Goal: Information Seeking & Learning: Compare options

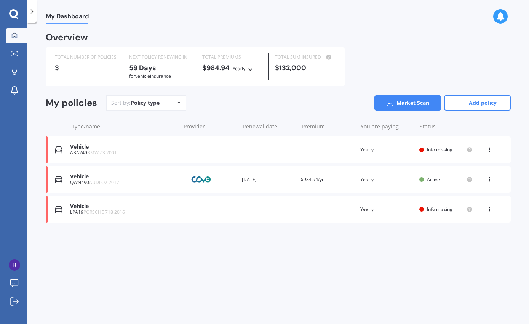
click at [326, 147] on div "Vehicle ABA249 BMW Z3 2001 Renewal date Premium You are paying Yearly Status In…" at bounding box center [278, 149] width 465 height 27
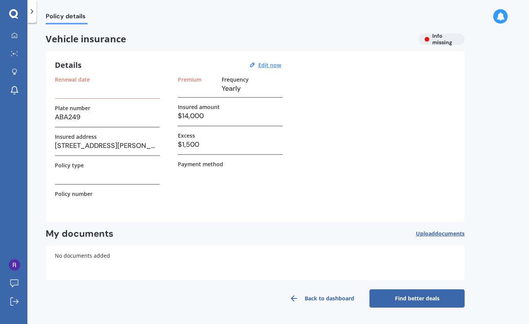
click at [404, 299] on link "Find better deals" at bounding box center [416, 298] width 95 height 18
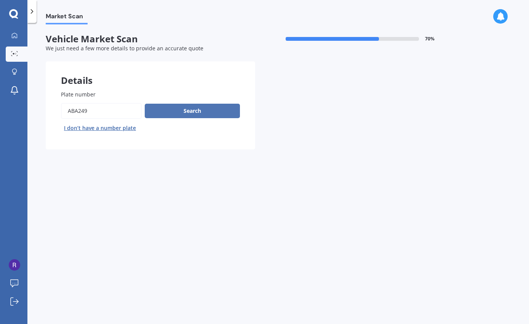
click at [166, 112] on button "Search" at bounding box center [192, 111] width 95 height 14
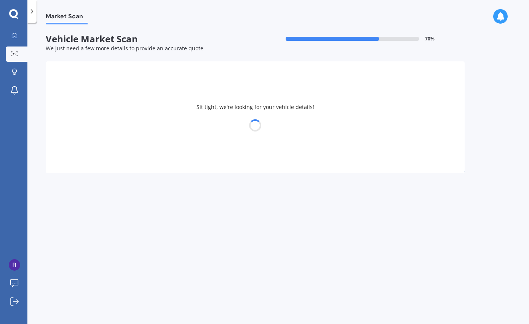
select select "BMW"
select select "15"
select select "02"
select select "1993"
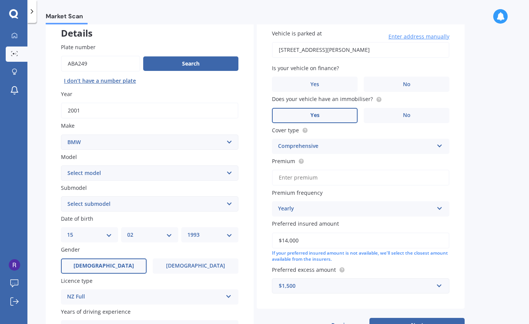
scroll to position [49, 0]
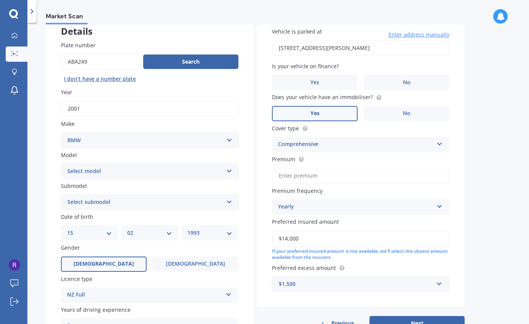
click at [338, 237] on input "$14,000" at bounding box center [360, 238] width 177 height 16
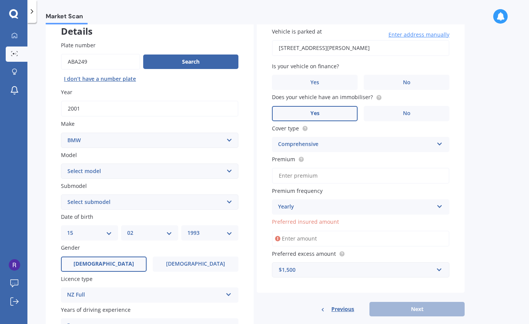
click at [366, 221] on label "Preferred insured amount" at bounding box center [359, 221] width 174 height 8
click at [366, 230] on input "Preferred insured amount" at bounding box center [360, 238] width 177 height 16
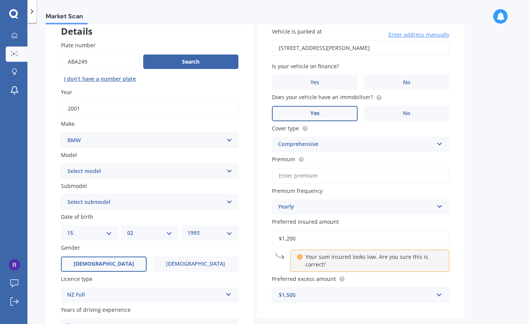
type input "$12,000"
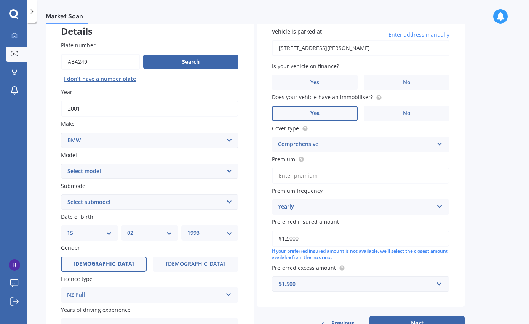
click at [482, 217] on div "Market Scan Vehicle Market Scan 70 % We just need a few more details to provide…" at bounding box center [278, 174] width 502 height 301
click at [311, 142] on div "Comprehensive" at bounding box center [355, 144] width 155 height 9
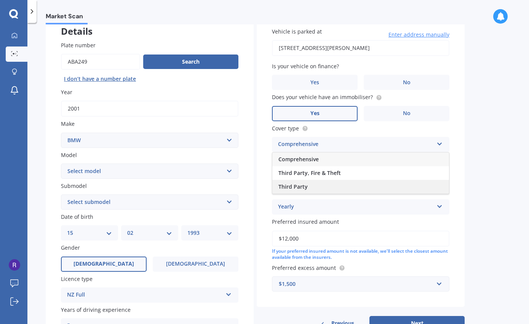
click at [309, 182] on div "Third Party" at bounding box center [360, 187] width 177 height 14
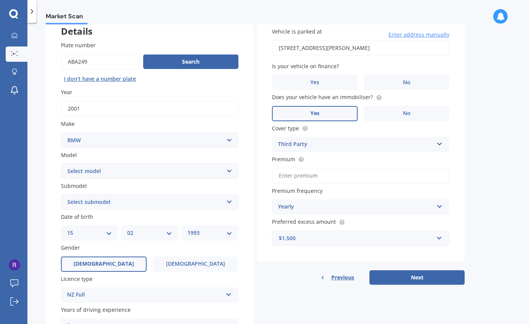
click at [306, 133] on div "Cover type Third Party Comprehensive Third Party, Fire & Theft Third Party" at bounding box center [360, 138] width 177 height 28
click at [307, 144] on div "Third Party" at bounding box center [355, 144] width 155 height 9
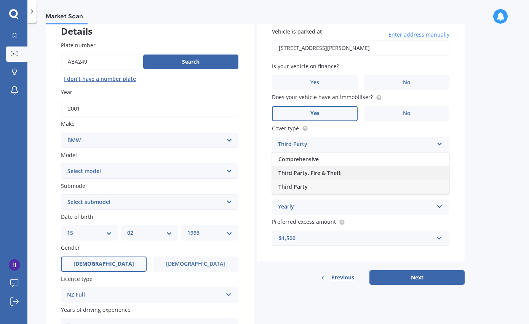
click at [310, 169] on span "Third Party, Fire & Theft" at bounding box center [309, 172] width 62 height 7
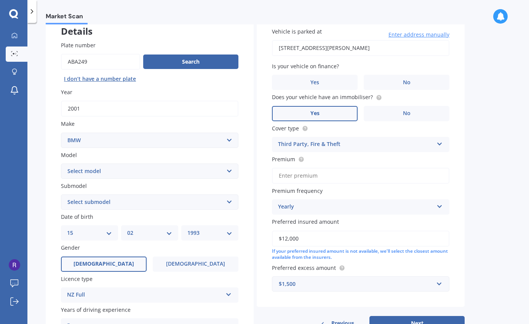
click at [314, 175] on input "Premium" at bounding box center [360, 176] width 177 height 16
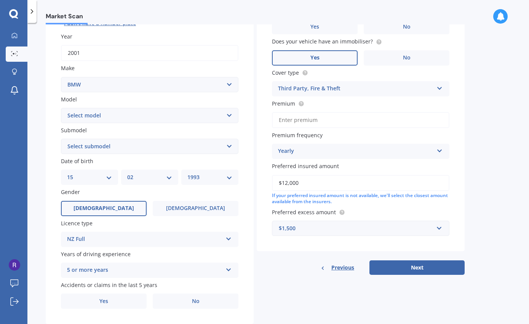
scroll to position [99, 0]
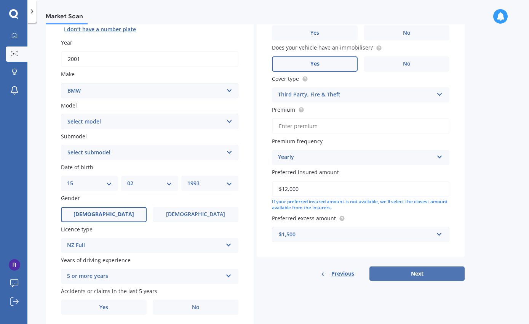
click at [392, 268] on button "Next" at bounding box center [416, 273] width 95 height 14
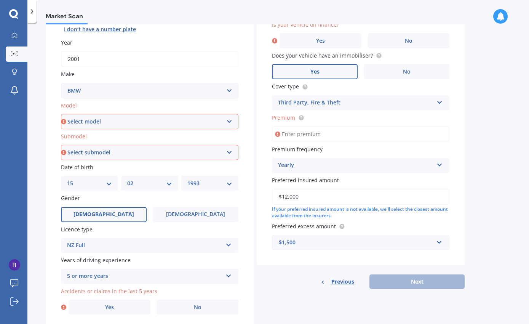
select select "Z3"
select select "2.8 I"
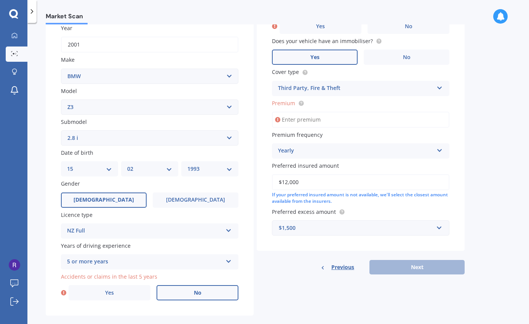
click at [192, 296] on label "No" at bounding box center [198, 292] width 82 height 15
click at [0, 0] on input "No" at bounding box center [0, 0] width 0 height 0
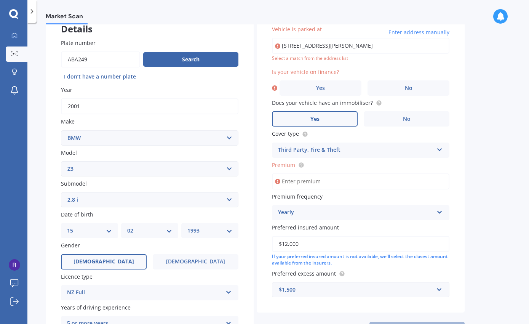
type input "[STREET_ADDRESS][PERSON_NAME]"
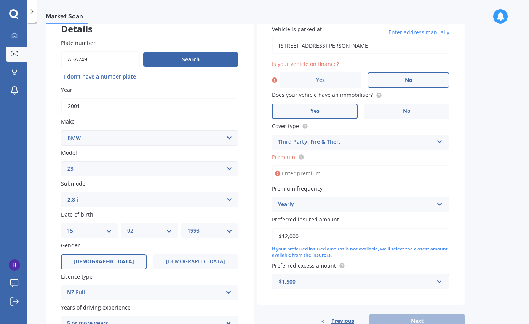
click at [378, 78] on label "No" at bounding box center [409, 79] width 82 height 15
click at [0, 0] on input "No" at bounding box center [0, 0] width 0 height 0
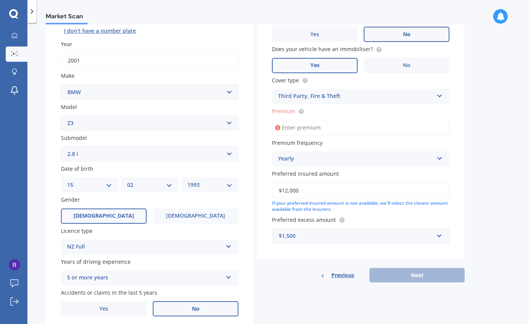
scroll to position [95, 0]
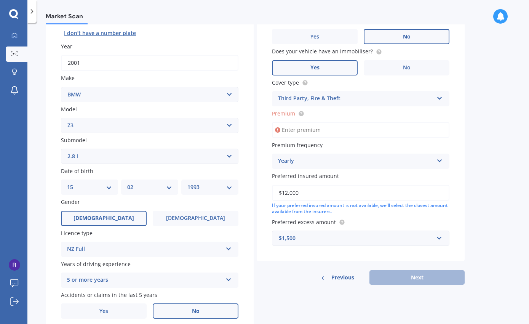
click at [368, 118] on div "Premium" at bounding box center [360, 123] width 177 height 29
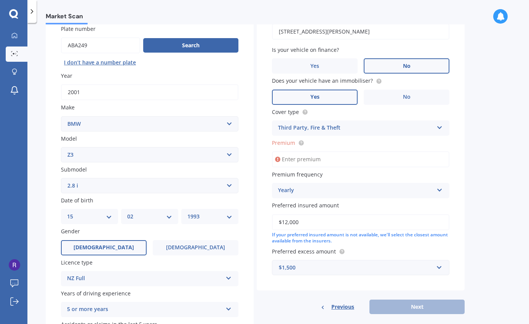
scroll to position [63, 0]
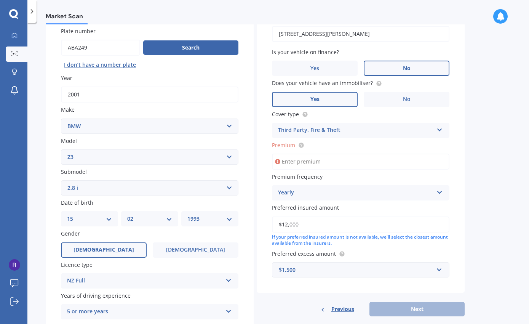
click at [299, 166] on input "Premium" at bounding box center [360, 161] width 177 height 16
click at [311, 188] on div "Yearly" at bounding box center [355, 192] width 155 height 9
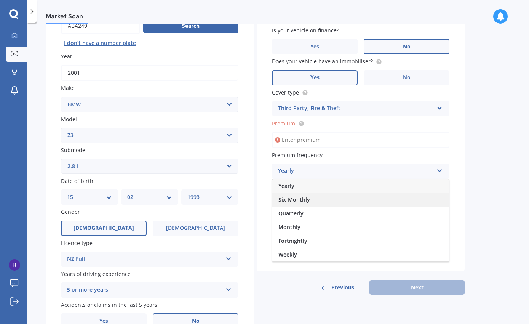
scroll to position [86, 0]
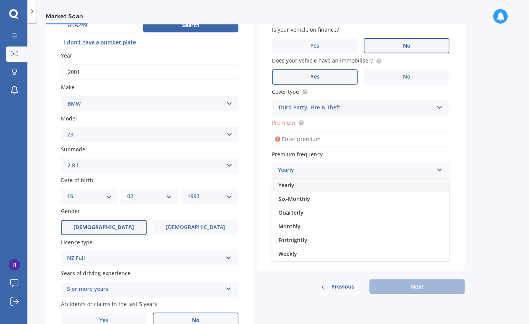
click at [298, 185] on div "Yearly" at bounding box center [360, 185] width 177 height 14
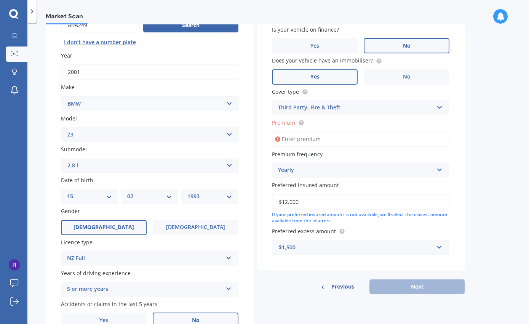
click at [320, 131] on input "Premium" at bounding box center [360, 139] width 177 height 16
click at [309, 136] on input "Premium" at bounding box center [360, 139] width 177 height 16
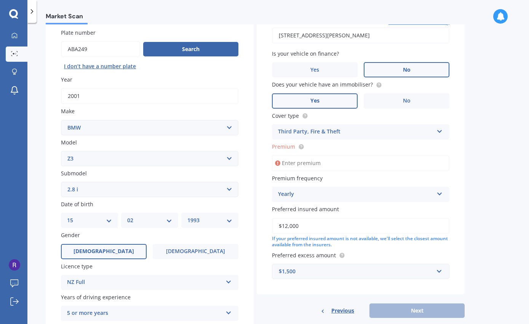
type input "$0.00"
click at [332, 145] on label "Premium" at bounding box center [359, 146] width 174 height 8
click at [332, 155] on input "$0.00" at bounding box center [360, 163] width 177 height 16
click at [464, 185] on div "Vehicle is parked at [STREET_ADDRESS][PERSON_NAME] Enter address manually Is yo…" at bounding box center [361, 147] width 208 height 295
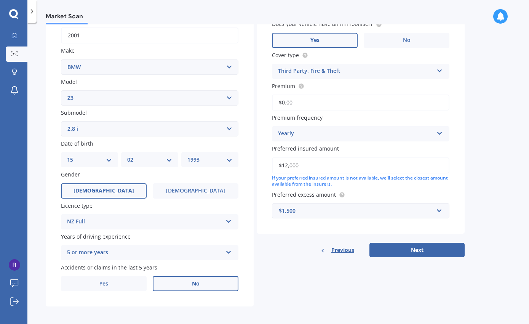
scroll to position [122, 0]
click at [400, 200] on div "Preferred excess amount $1,500 $100 $400 $500 $750 $1,000 $1,500 $2,000" at bounding box center [360, 205] width 177 height 28
click at [436, 204] on input "text" at bounding box center [358, 211] width 171 height 14
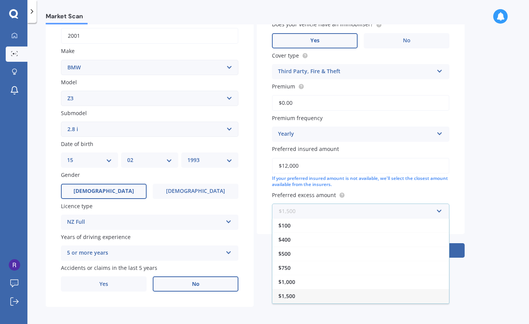
click at [437, 204] on input "text" at bounding box center [358, 211] width 171 height 14
click at [410, 289] on div "$2,000" at bounding box center [360, 296] width 177 height 14
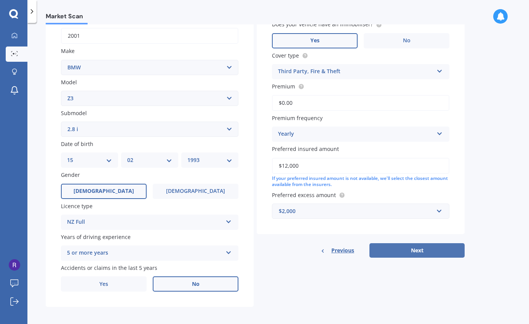
click at [433, 249] on button "Next" at bounding box center [416, 250] width 95 height 14
select select "15"
select select "02"
select select "1993"
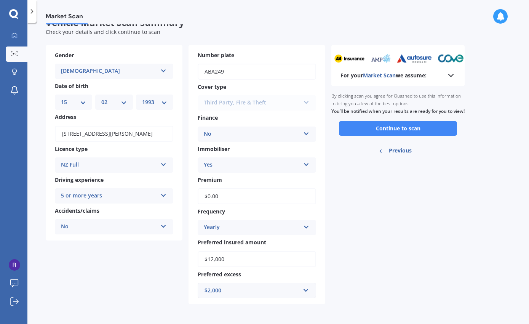
scroll to position [0, 0]
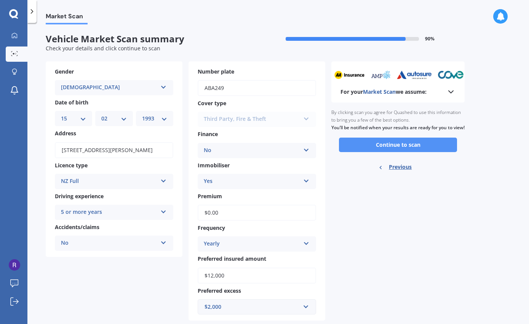
click at [393, 152] on button "Continue to scan" at bounding box center [398, 144] width 118 height 14
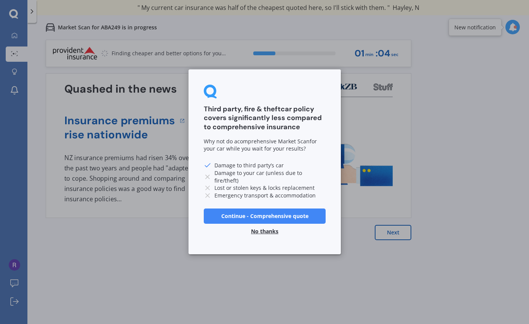
click at [267, 230] on button "No thanks" at bounding box center [264, 231] width 37 height 15
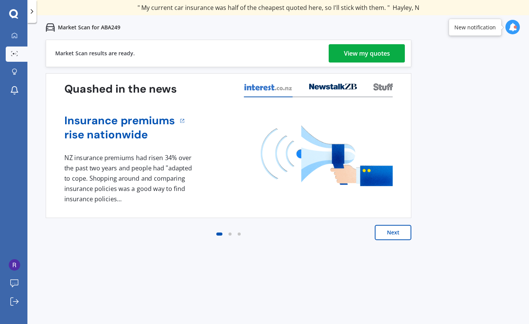
click at [350, 60] on div "View my quotes" at bounding box center [367, 53] width 46 height 18
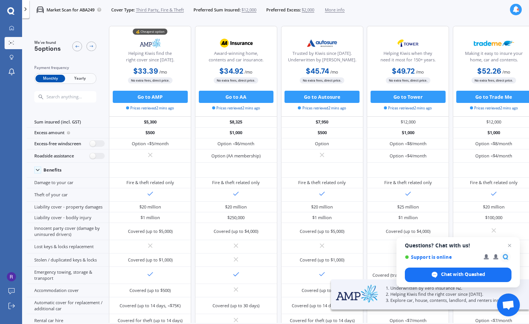
click at [79, 79] on span "Yearly" at bounding box center [80, 79] width 30 height 8
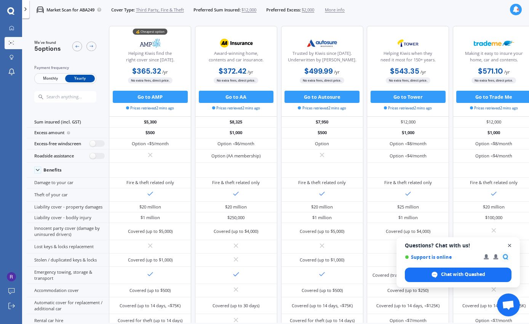
click at [510, 245] on span "Close chat" at bounding box center [510, 246] width 10 height 10
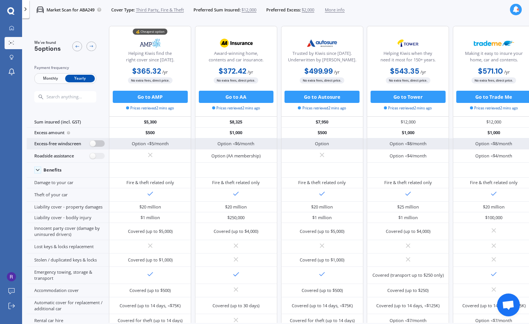
click at [92, 147] on label at bounding box center [97, 143] width 15 height 6
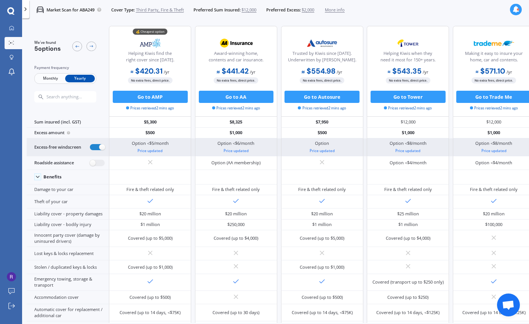
click at [91, 149] on div "Excess-free windscreen" at bounding box center [68, 147] width 82 height 18
click at [92, 150] on label at bounding box center [97, 147] width 15 height 6
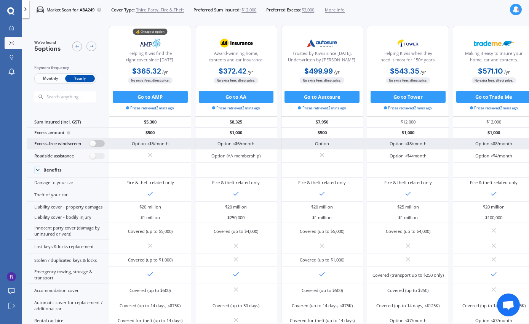
click at [92, 147] on label at bounding box center [97, 143] width 15 height 6
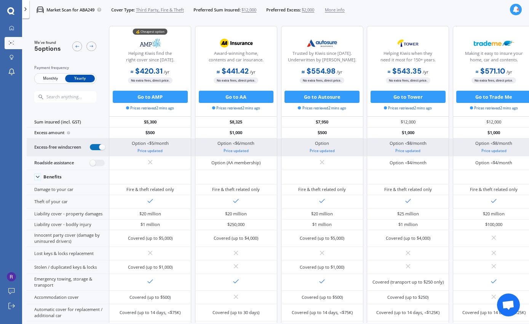
click at [96, 150] on label at bounding box center [97, 147] width 15 height 6
radio input "false"
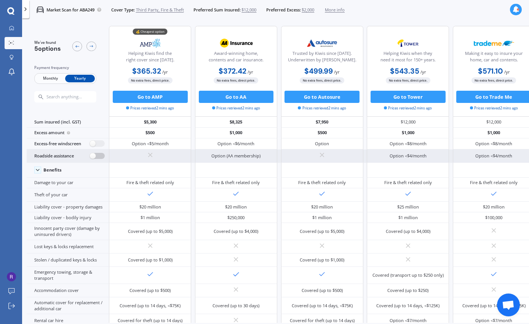
click at [98, 159] on label at bounding box center [97, 156] width 15 height 6
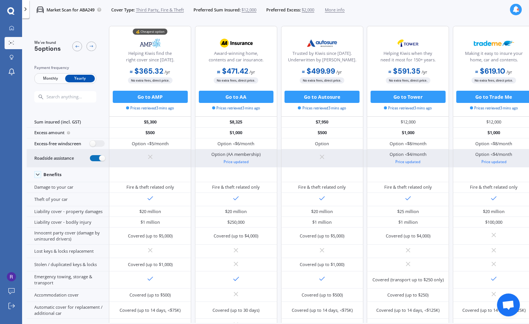
click at [97, 161] on label at bounding box center [97, 158] width 15 height 6
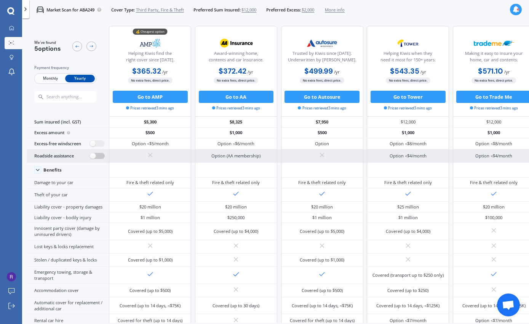
click at [97, 159] on label at bounding box center [97, 156] width 15 height 6
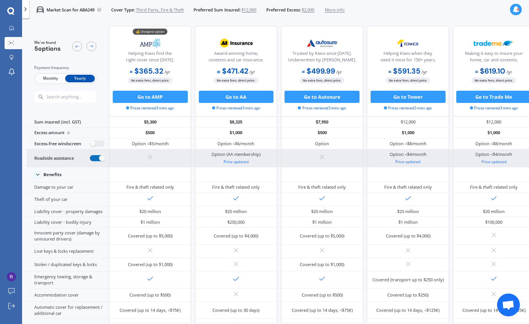
click at [97, 161] on label at bounding box center [97, 158] width 15 height 6
radio input "false"
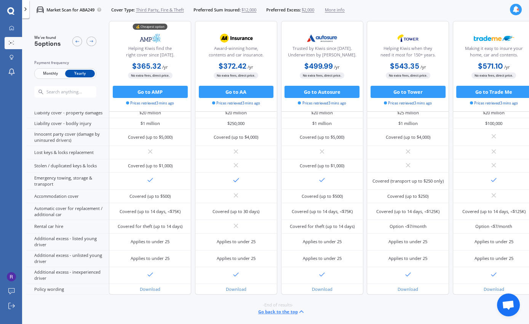
scroll to position [179, 0]
